Goal: Information Seeking & Learning: Find specific page/section

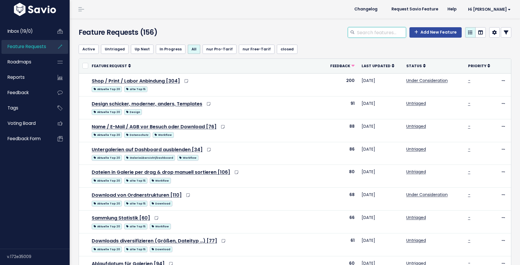
click at [367, 34] on input "search" at bounding box center [381, 32] width 50 height 10
type input "untergalerie"
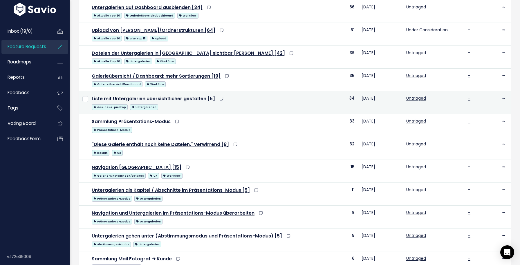
scroll to position [62, 0]
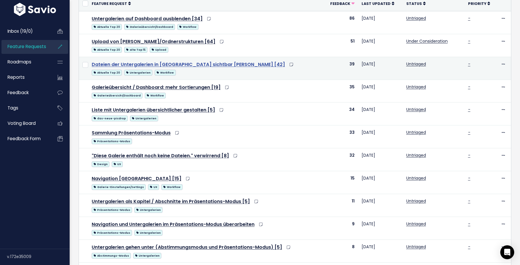
click at [187, 66] on link "Dateien der Untergalerien in [GEOGRAPHIC_DATA] sichtbar [PERSON_NAME] [42]" at bounding box center [188, 64] width 193 height 7
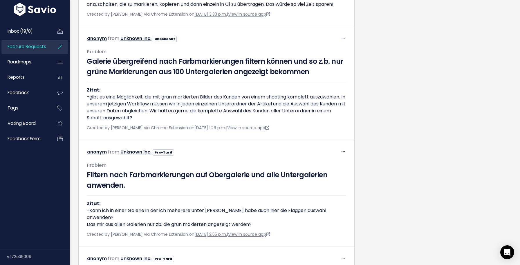
scroll to position [1439, 0]
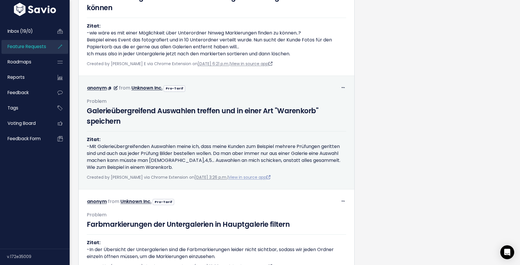
click at [245, 180] on link "View in source app" at bounding box center [249, 178] width 42 height 6
